Goal: Navigation & Orientation: Find specific page/section

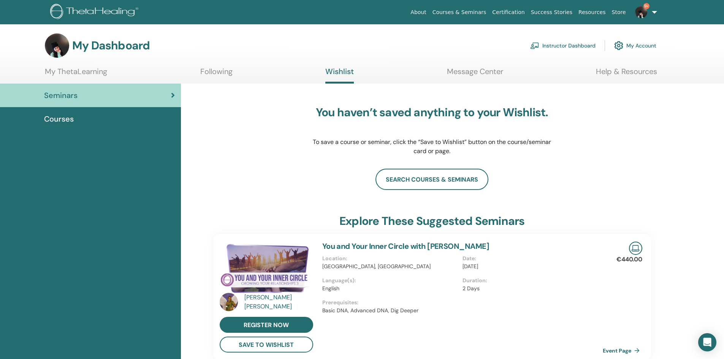
click at [546, 45] on link "Instructor Dashboard" at bounding box center [562, 45] width 65 height 17
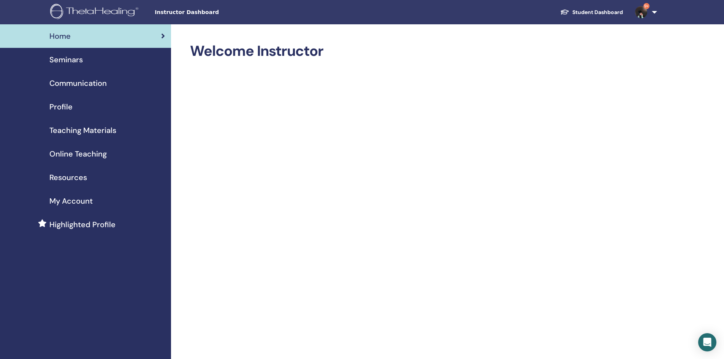
click at [71, 60] on span "Seminars" at bounding box center [65, 59] width 33 height 11
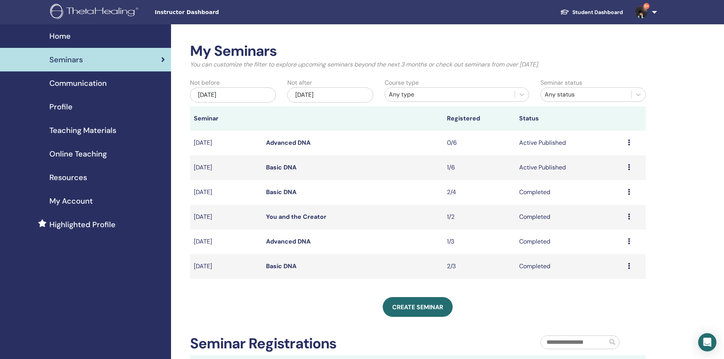
click at [629, 168] on icon at bounding box center [629, 167] width 2 height 6
click at [697, 173] on div "My Seminars You can customize the filter to explore upcoming seminars beyond th…" at bounding box center [442, 267] width 543 height 487
click at [276, 168] on link "Basic DNA" at bounding box center [281, 167] width 30 height 8
